Goal: Find specific page/section: Find specific page/section

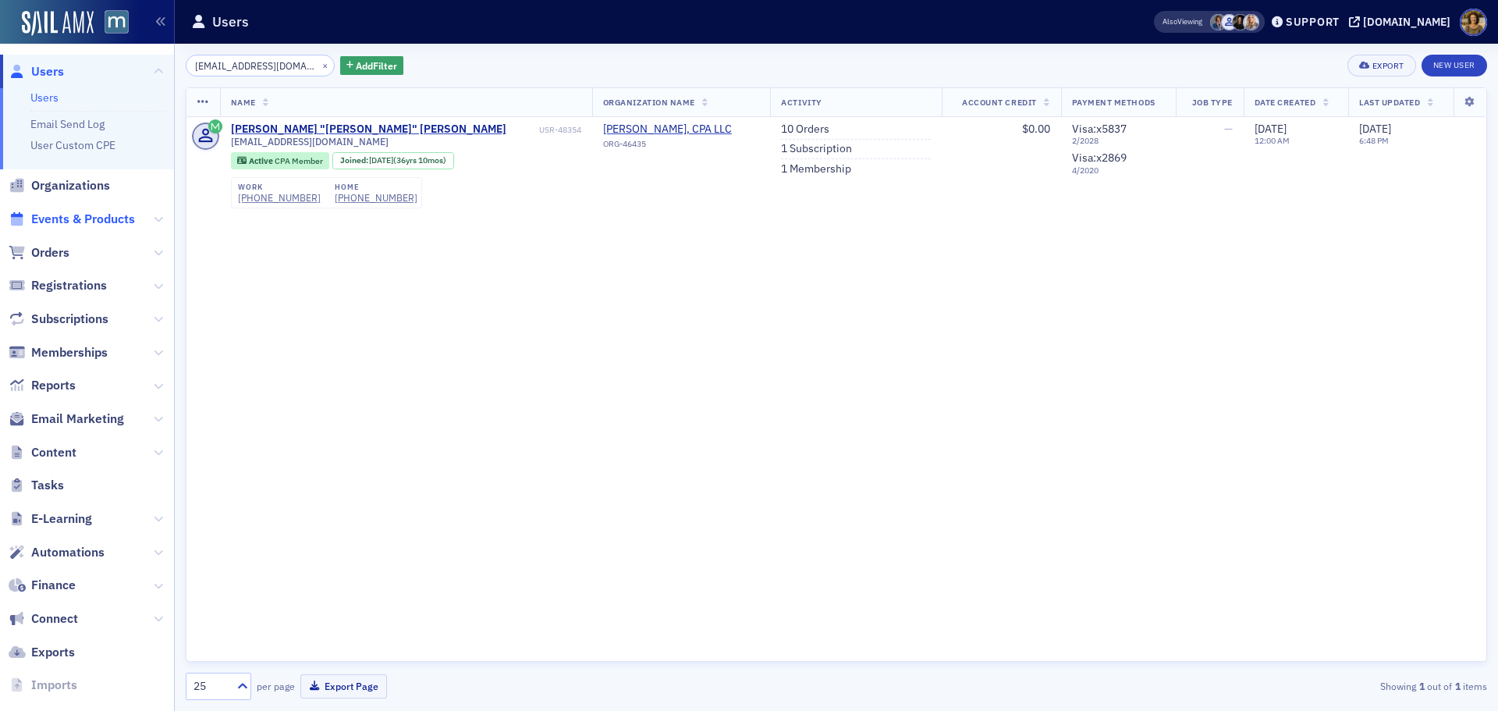
click at [64, 217] on span "Events & Products" at bounding box center [83, 219] width 104 height 17
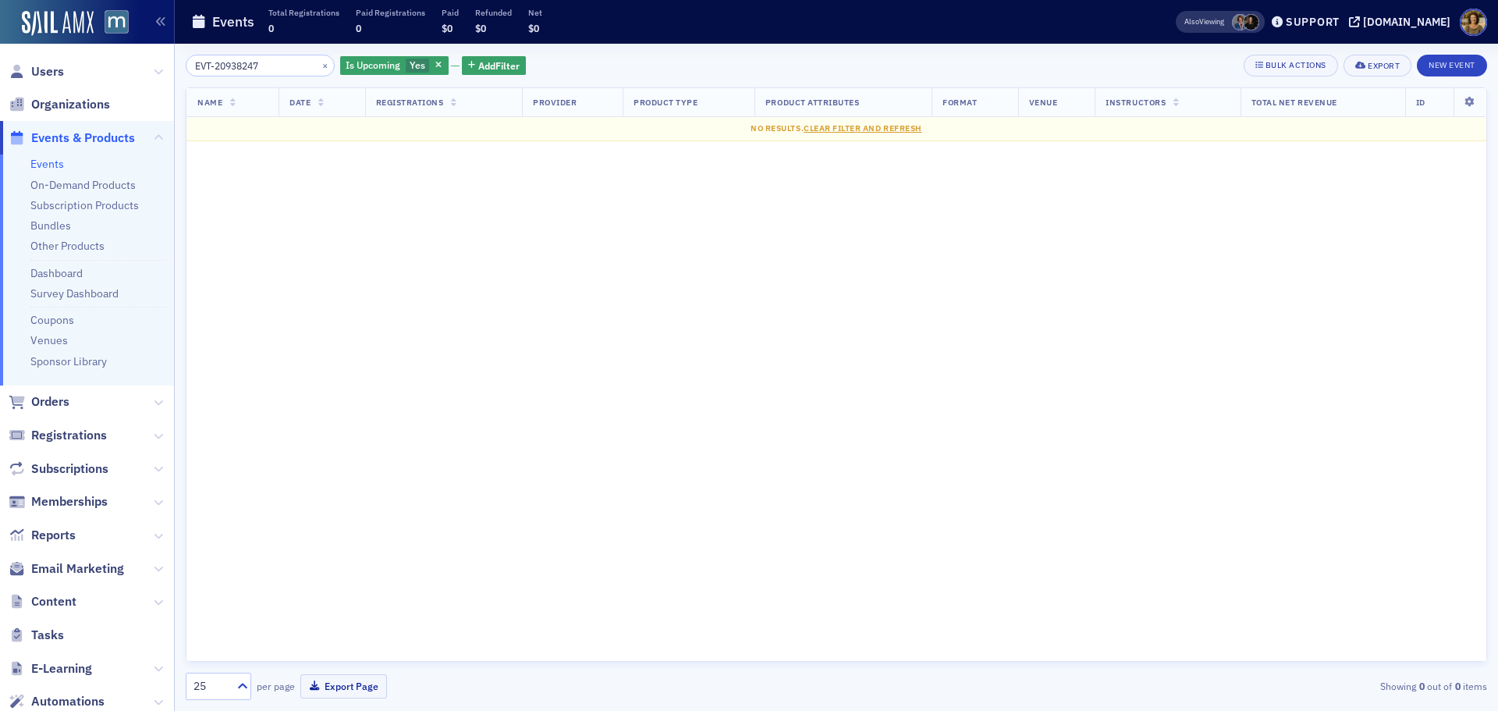
drag, startPoint x: 423, startPoint y: 66, endPoint x: 410, endPoint y: 78, distance: 17.7
click at [435, 68] on icon "button" at bounding box center [438, 66] width 6 height 9
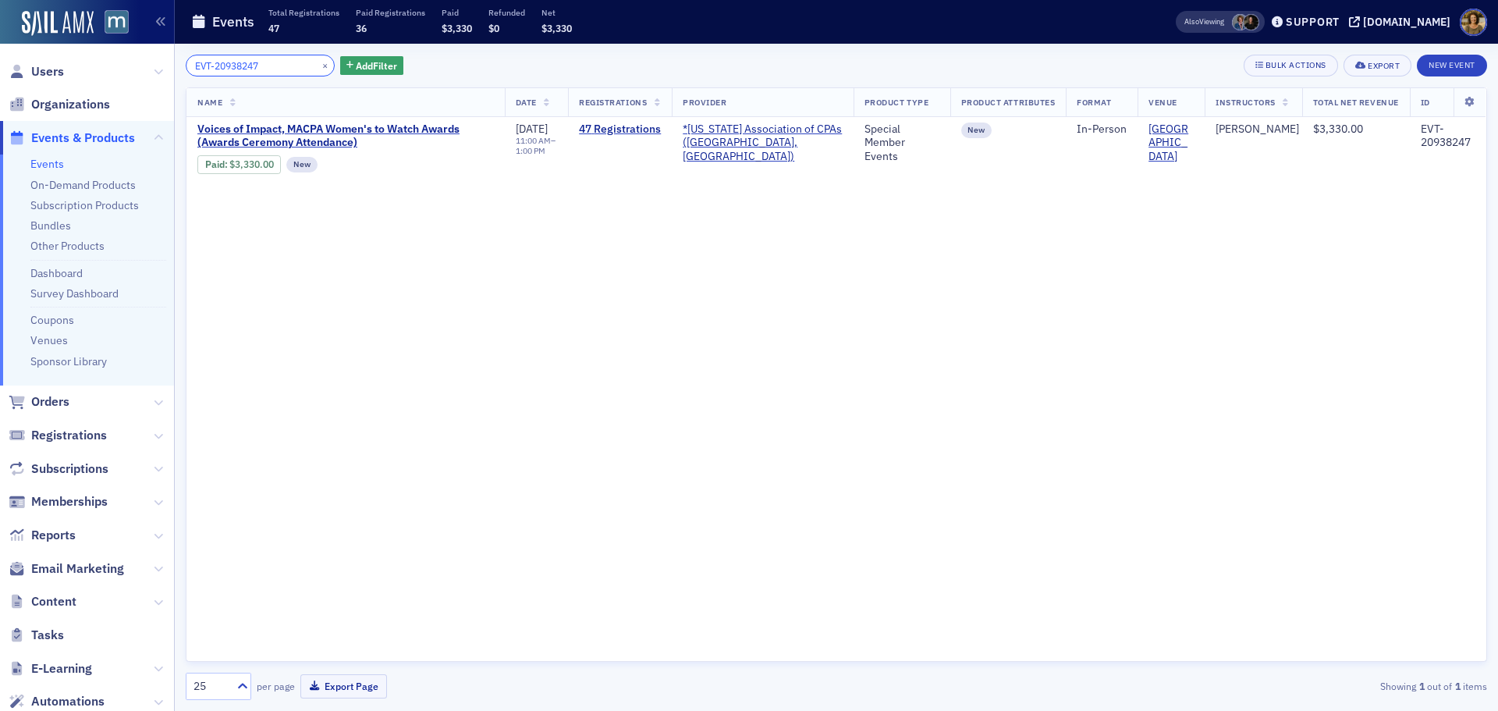
drag, startPoint x: 257, startPoint y: 67, endPoint x: 186, endPoint y: 72, distance: 71.2
click at [186, 73] on div "EVT-20938247 ×" at bounding box center [260, 66] width 149 height 22
paste input "779"
drag, startPoint x: 248, startPoint y: 68, endPoint x: 144, endPoint y: 68, distance: 103.8
click at [146, 68] on div "Users Organizations Events & Products Events On-Demand Products Subscription Pr…" at bounding box center [749, 355] width 1498 height 711
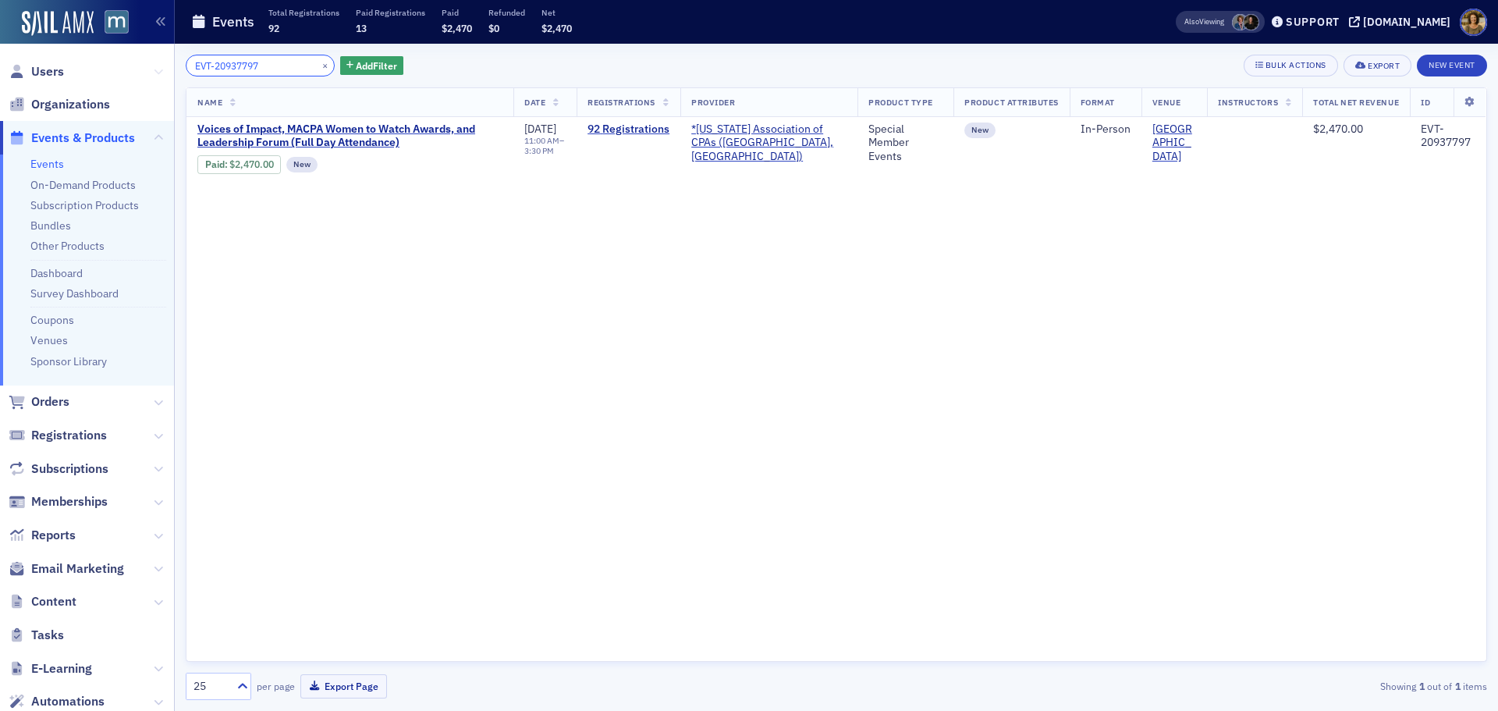
paste input "866915"
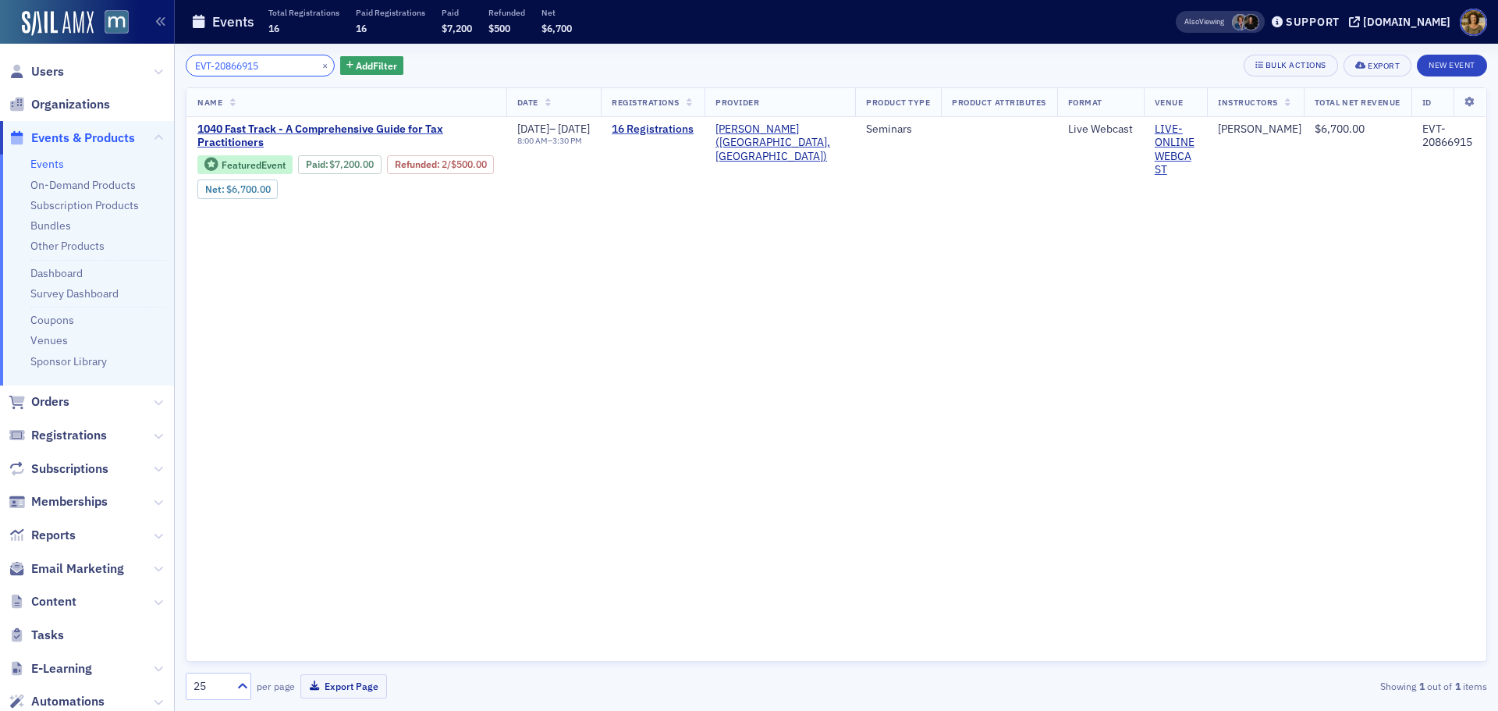
drag, startPoint x: 269, startPoint y: 69, endPoint x: 176, endPoint y: 77, distance: 93.2
click at [177, 77] on div "EVT-20866915 × Add Filter Bulk Actions Export New Event Name Date Registrations…" at bounding box center [836, 377] width 1323 height 667
paste input "41431"
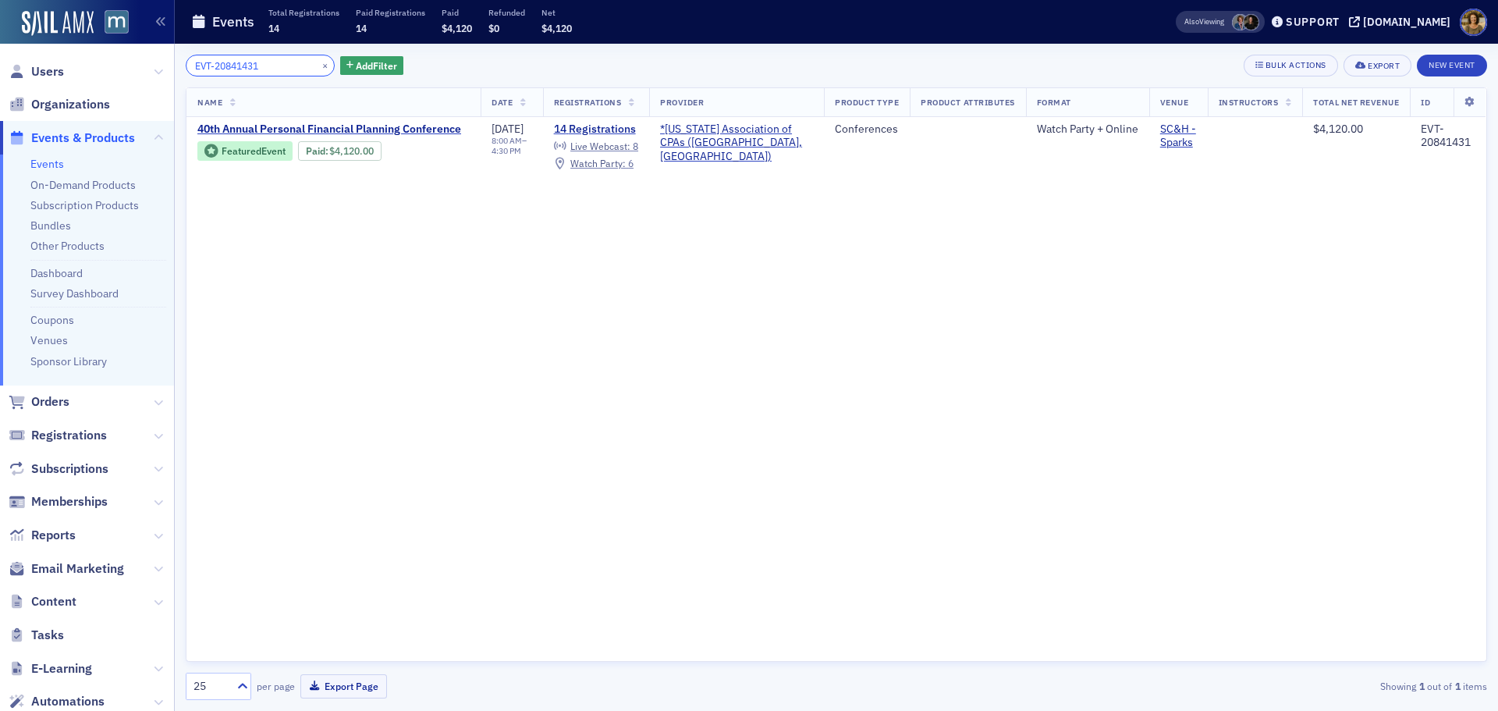
drag, startPoint x: 229, startPoint y: 63, endPoint x: 169, endPoint y: 65, distance: 59.3
click at [172, 67] on div "Users Organizations Events & Products Events On-Demand Products Subscription Pr…" at bounding box center [749, 355] width 1498 height 711
paste input "1099283"
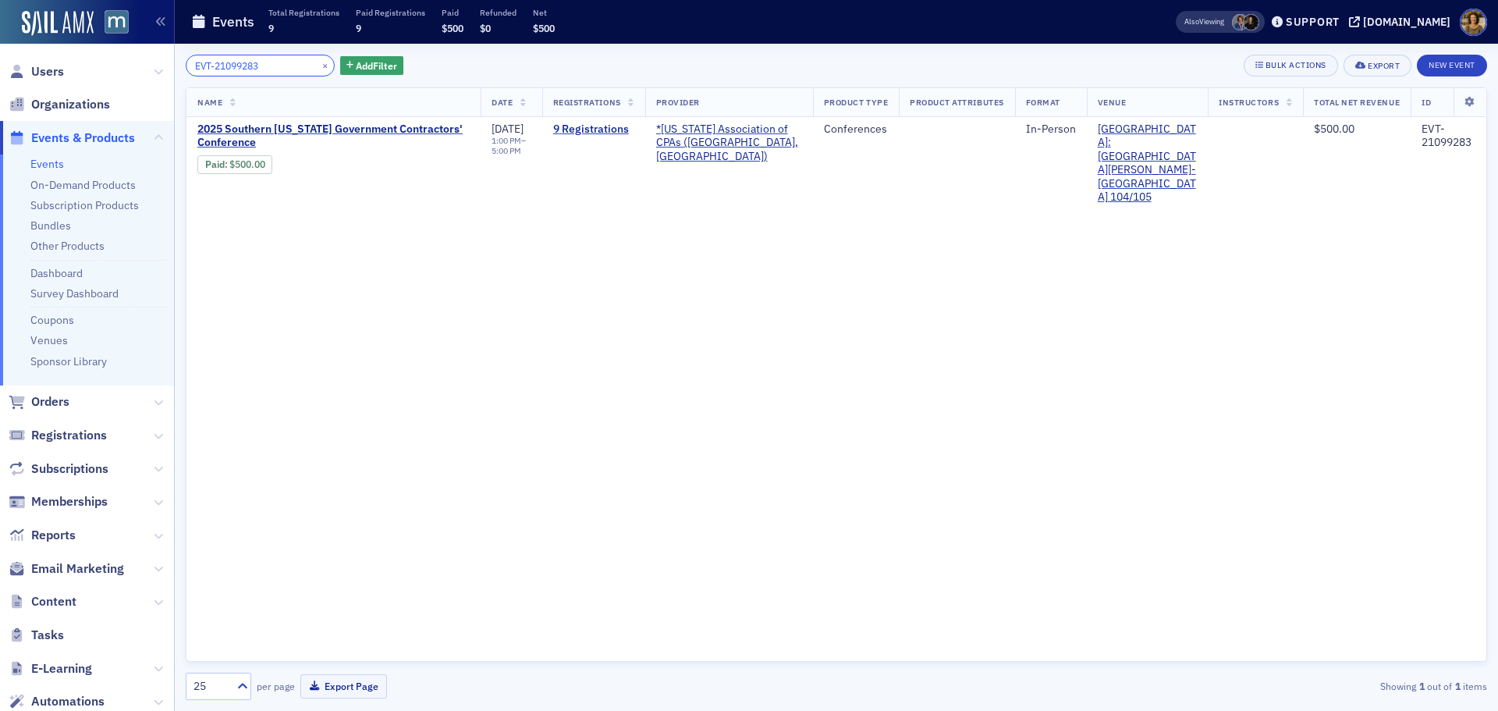
drag, startPoint x: 274, startPoint y: 63, endPoint x: 119, endPoint y: 67, distance: 154.5
click at [120, 68] on div "Users Organizations Events & Products Events On-Demand Products Subscription Pr…" at bounding box center [749, 355] width 1498 height 711
paste input "0896002"
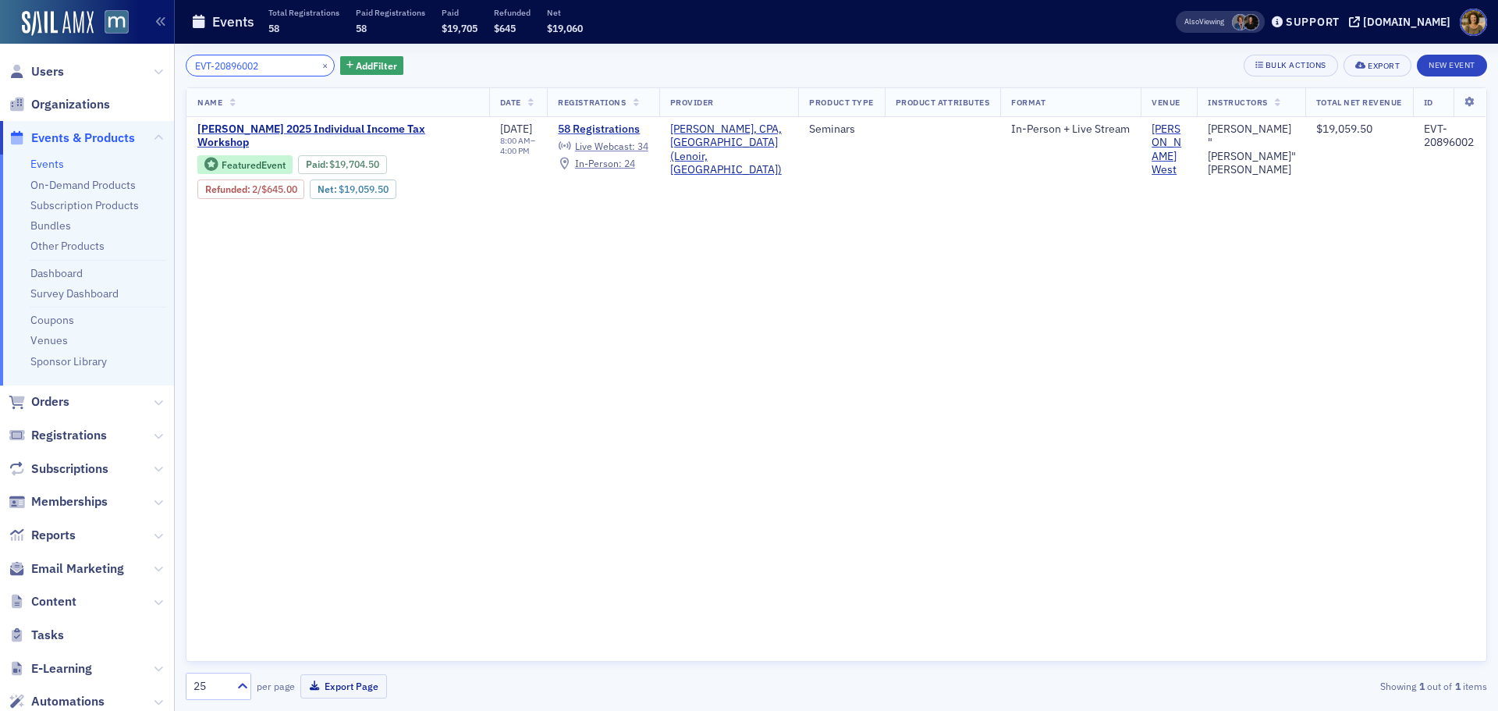
type input "EVT-20896002"
click at [318, 66] on button "×" at bounding box center [325, 65] width 14 height 14
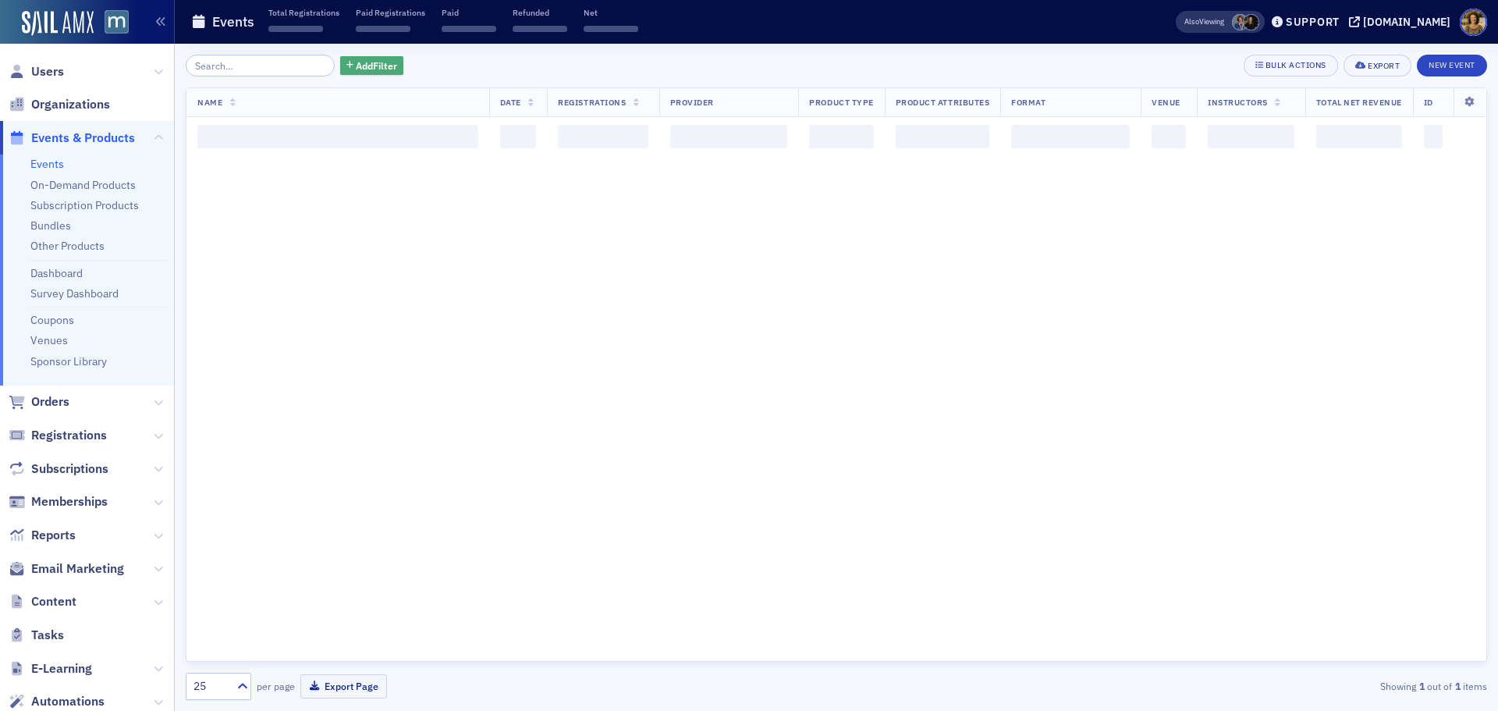
click at [356, 66] on span "Add Filter" at bounding box center [376, 66] width 41 height 14
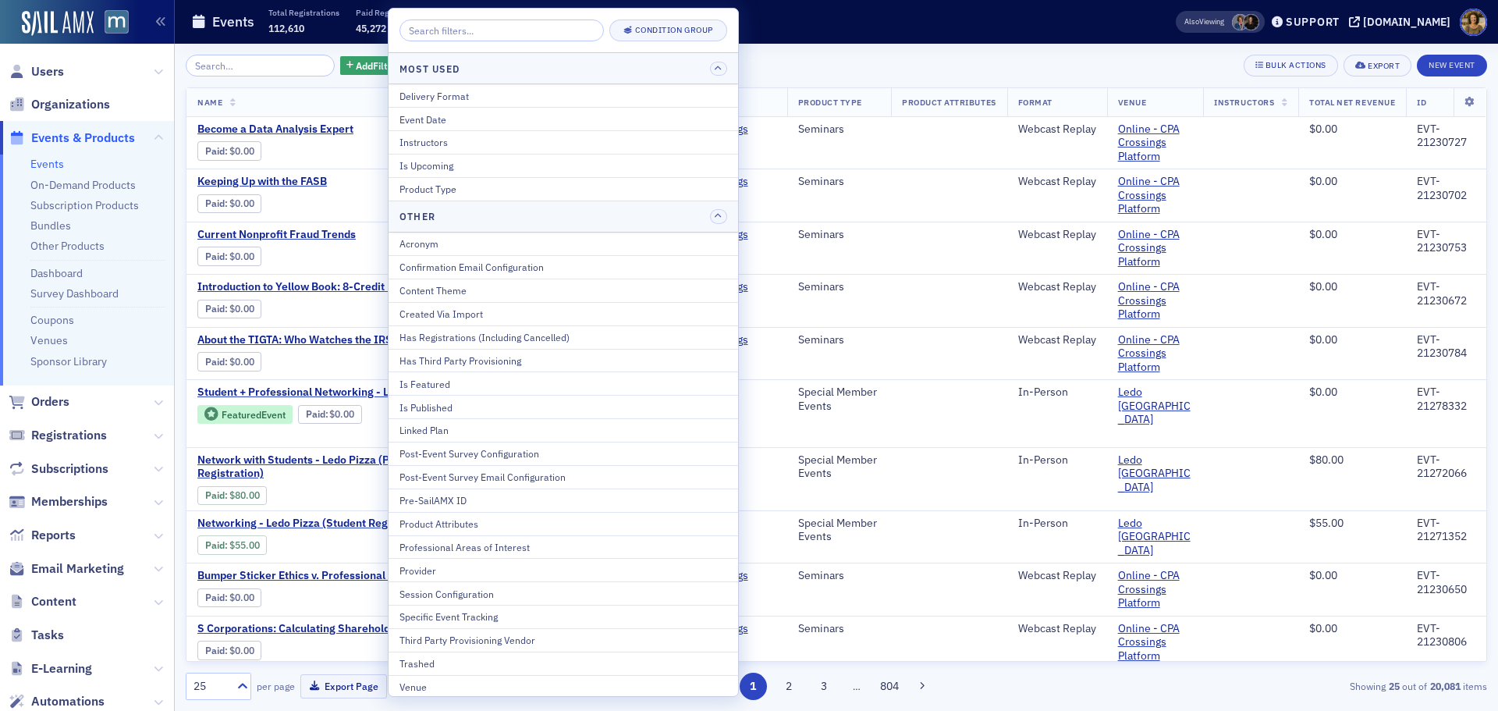
drag, startPoint x: 449, startPoint y: 184, endPoint x: 480, endPoint y: 178, distance: 31.8
click at [449, 184] on div "Product Type" at bounding box center [564, 189] width 328 height 14
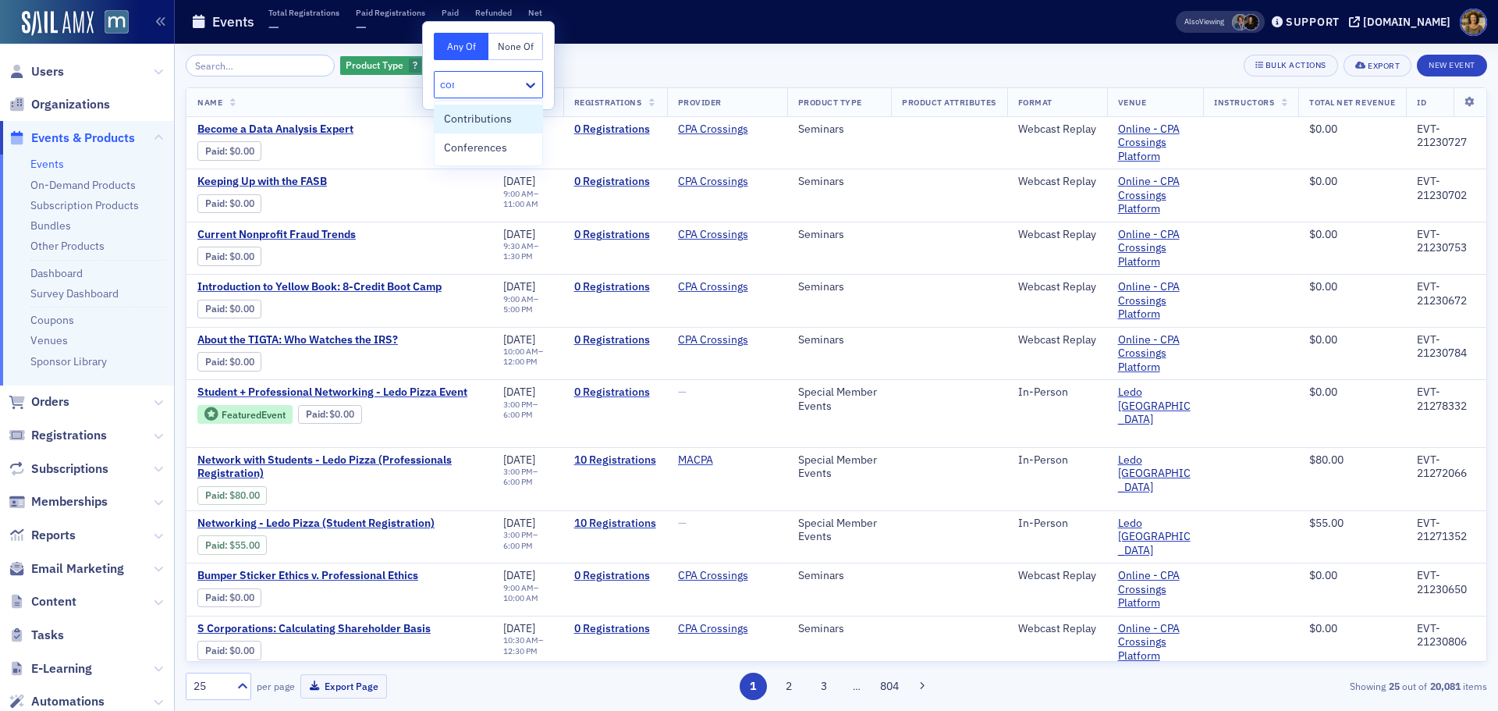
type input "conf"
click at [496, 117] on span "Conferences" at bounding box center [475, 119] width 63 height 16
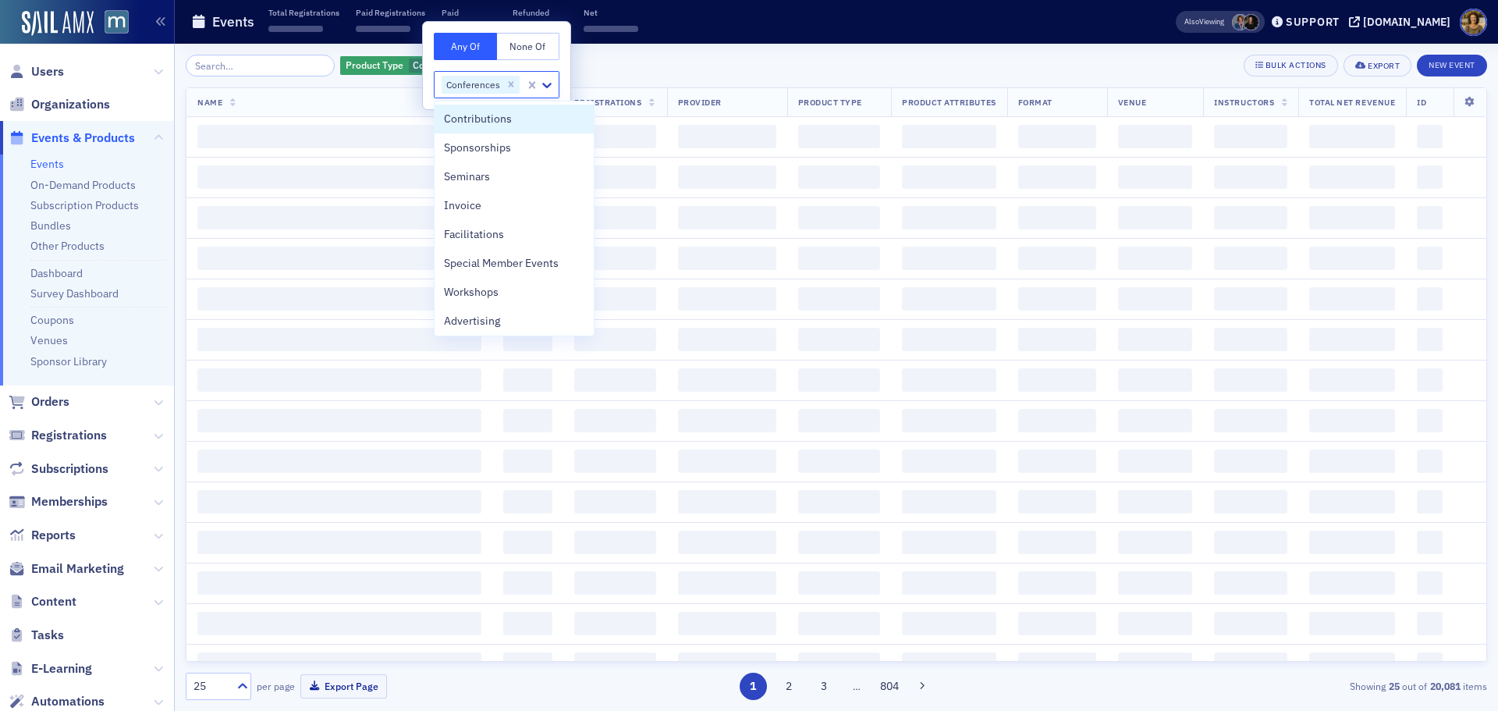
click at [765, 73] on div "Product Type Conferences Add Filter Bulk Actions Export New Event" at bounding box center [837, 66] width 1302 height 22
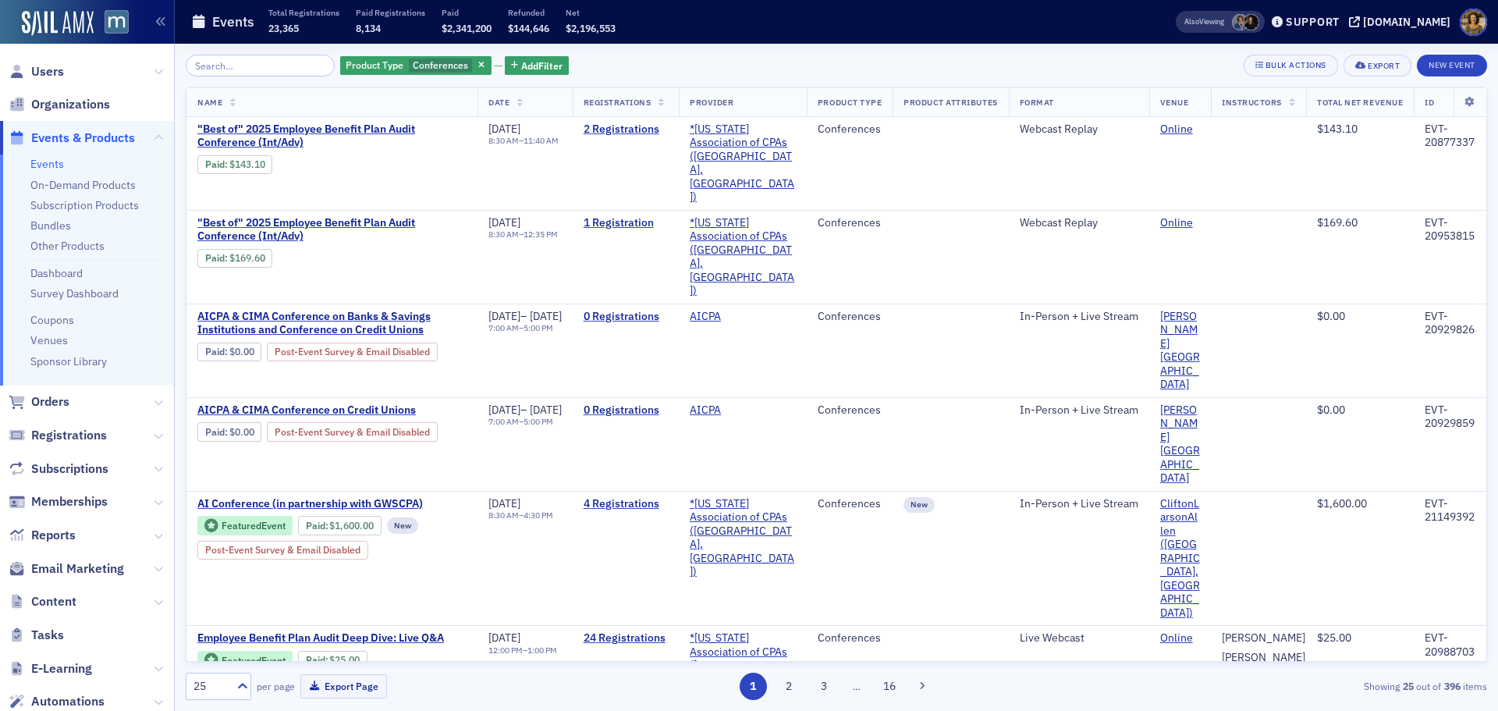
drag, startPoint x: 690, startPoint y: 61, endPoint x: 682, endPoint y: 63, distance: 8.1
click at [687, 62] on div "Product Type Conferences Add Filter Bulk Actions Export New Event" at bounding box center [837, 66] width 1302 height 22
click at [521, 65] on span "Add Filter" at bounding box center [541, 66] width 41 height 14
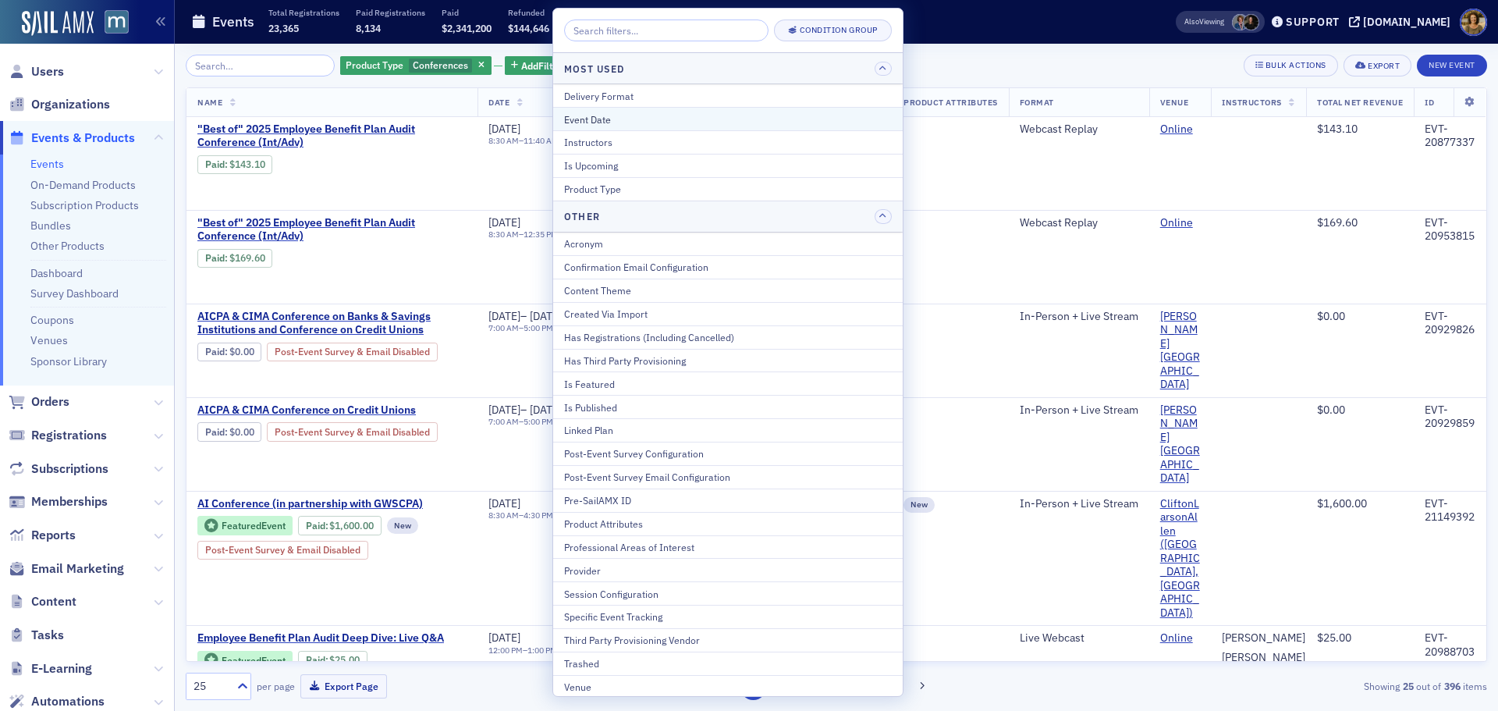
click at [574, 115] on div "Event Date" at bounding box center [728, 119] width 328 height 14
select select "8"
select select "2025"
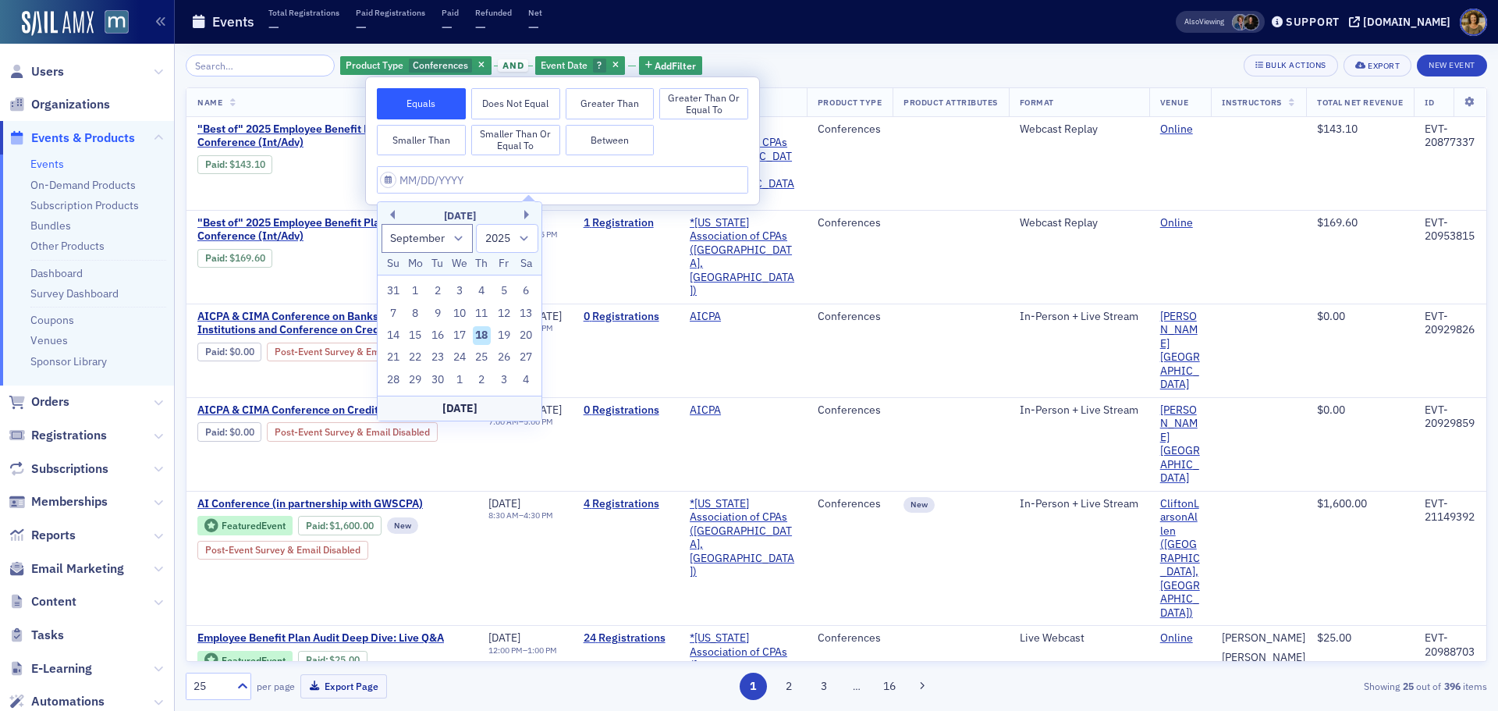
click at [522, 213] on div "[DATE]" at bounding box center [460, 216] width 164 height 16
click at [523, 214] on div "[DATE]" at bounding box center [460, 216] width 164 height 16
click at [525, 214] on button "Next Month" at bounding box center [528, 214] width 9 height 9
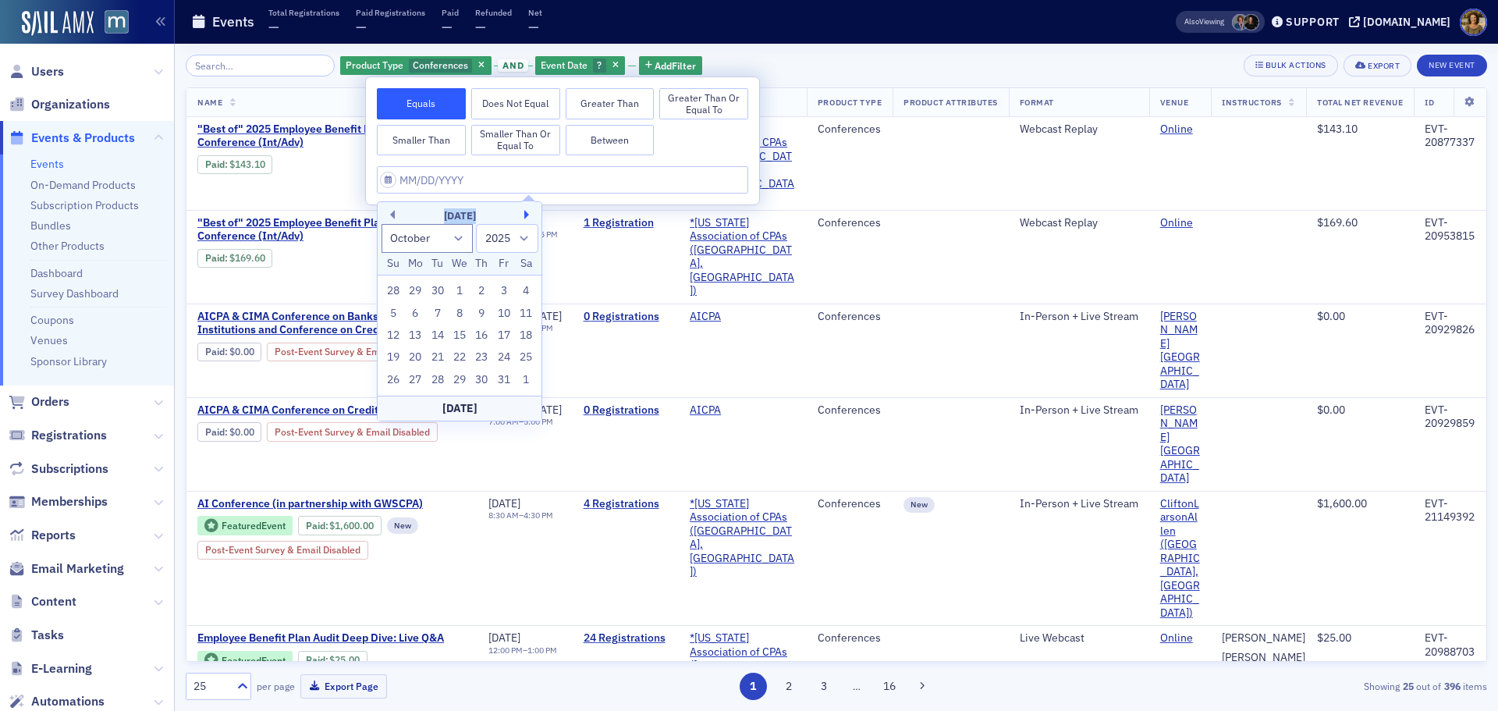
select select "10"
click at [502, 357] on div "21" at bounding box center [504, 357] width 19 height 19
type input "[DATE]"
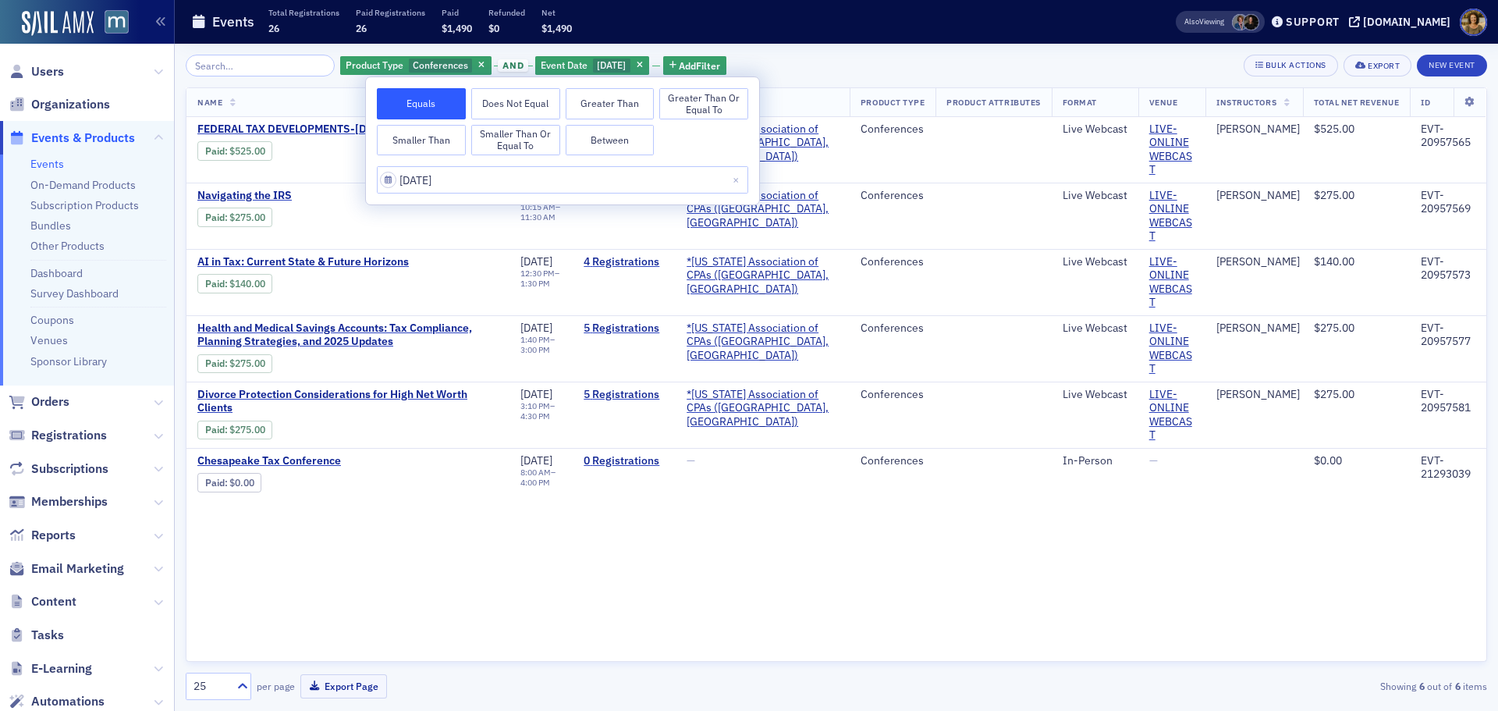
click at [828, 35] on div "Events Total Registrations 26 Paid Registrations 26 Paid $1,490 Refunded $0 Net…" at bounding box center [659, 22] width 936 height 41
